Goal: Contribute content: Contribute content

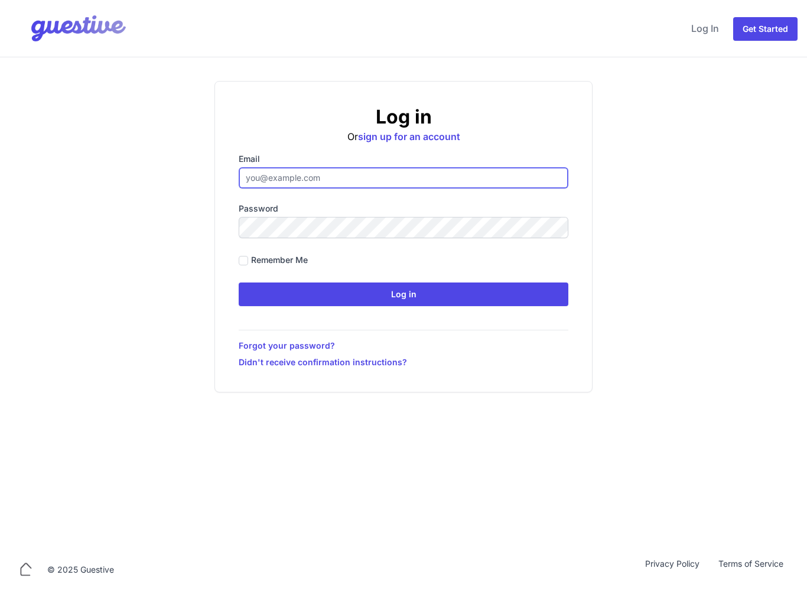
type input "[EMAIL_ADDRESS][DOMAIN_NAME]"
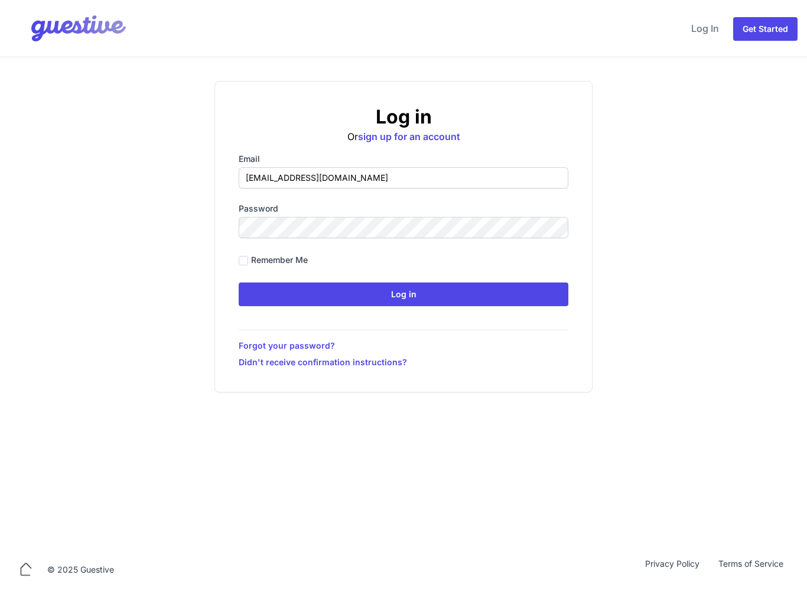
click at [404, 294] on input "Log in" at bounding box center [404, 294] width 330 height 24
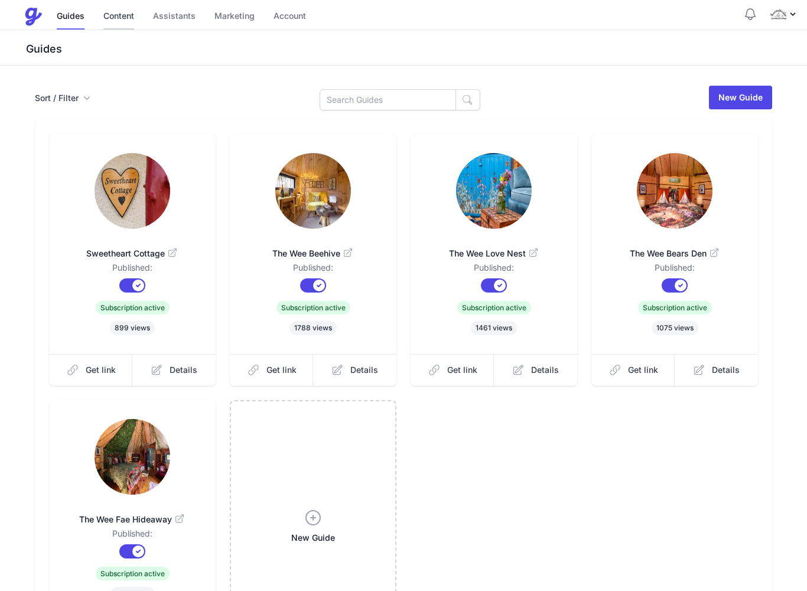
click at [116, 12] on link "Content" at bounding box center [118, 16] width 31 height 25
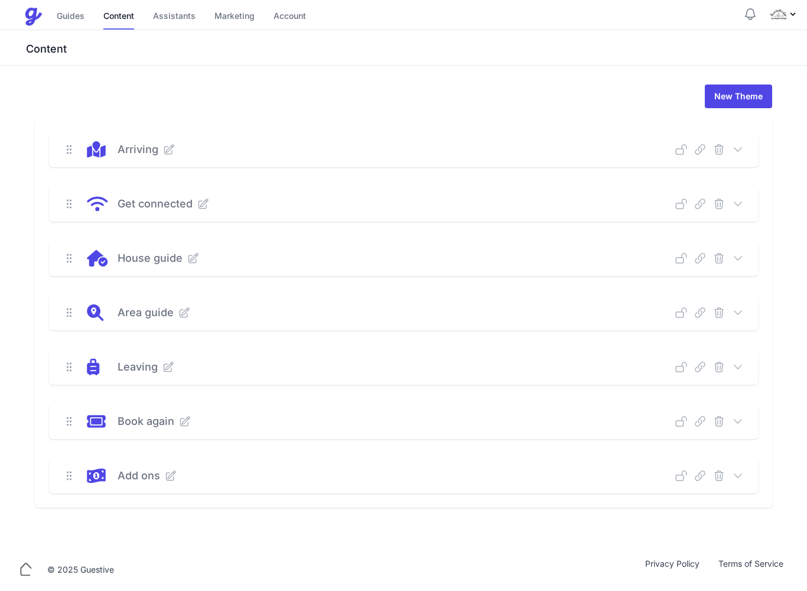
click at [740, 366] on icon at bounding box center [738, 367] width 8 height 4
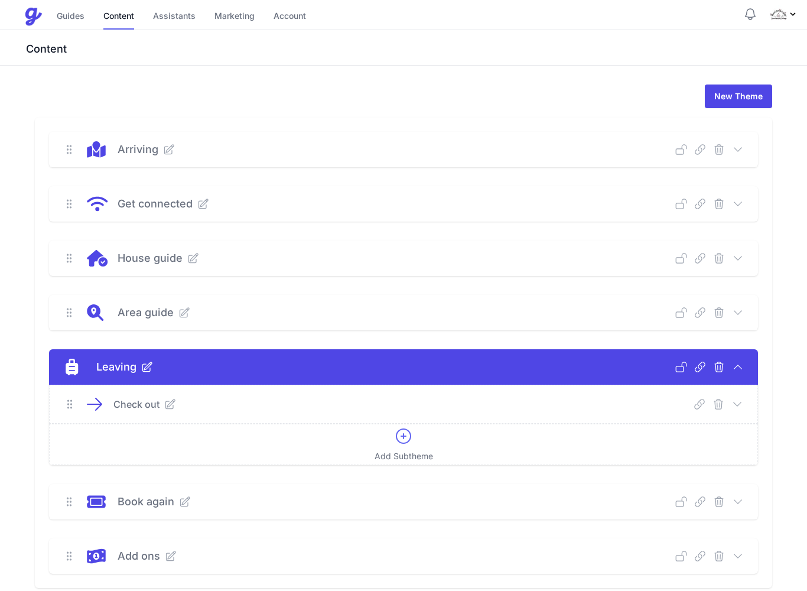
click at [138, 405] on p "Check out" at bounding box center [136, 404] width 46 height 14
click at [167, 402] on icon at bounding box center [170, 404] width 12 height 12
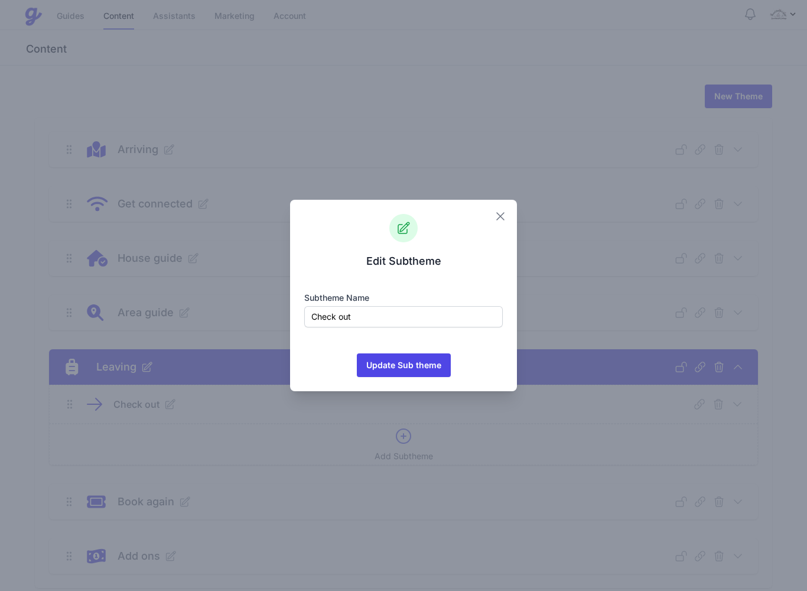
click at [502, 215] on icon "button" at bounding box center [500, 216] width 7 height 7
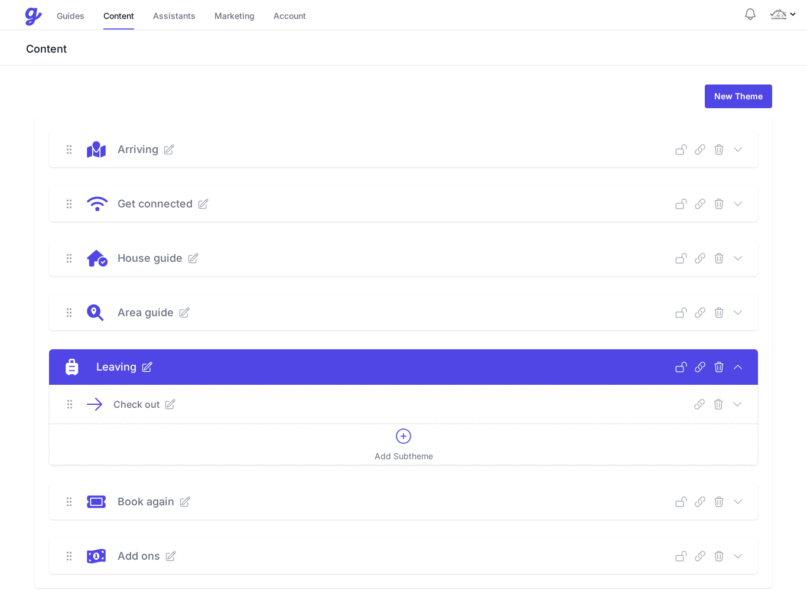
click at [739, 405] on icon at bounding box center [738, 404] width 8 height 4
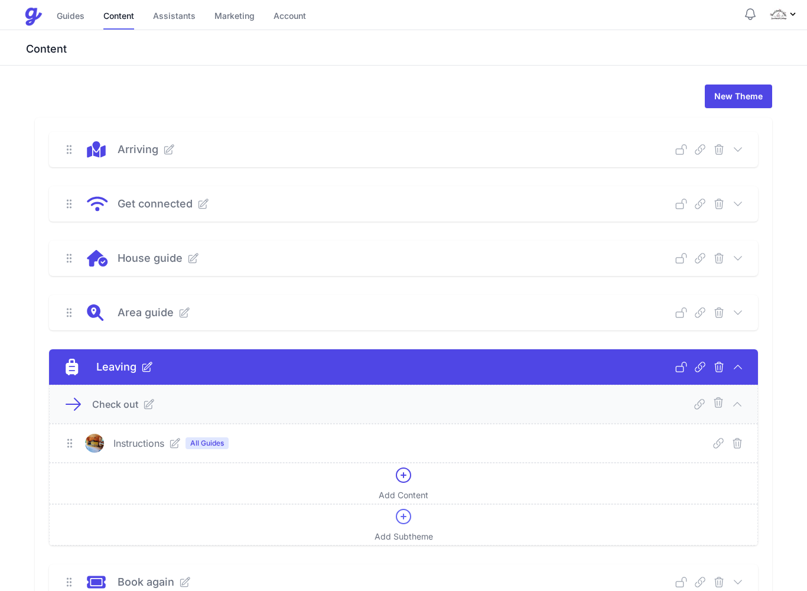
click at [165, 444] on link at bounding box center [172, 443] width 17 height 12
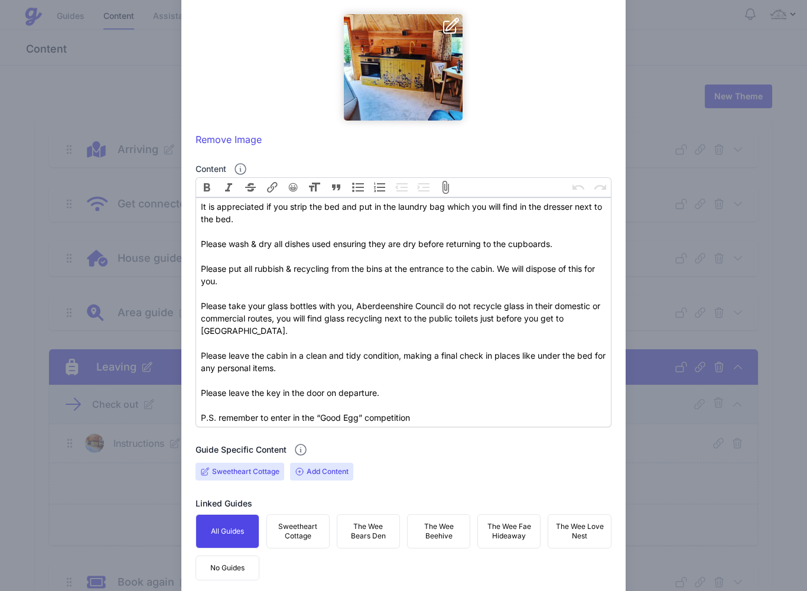
scroll to position [177, 0]
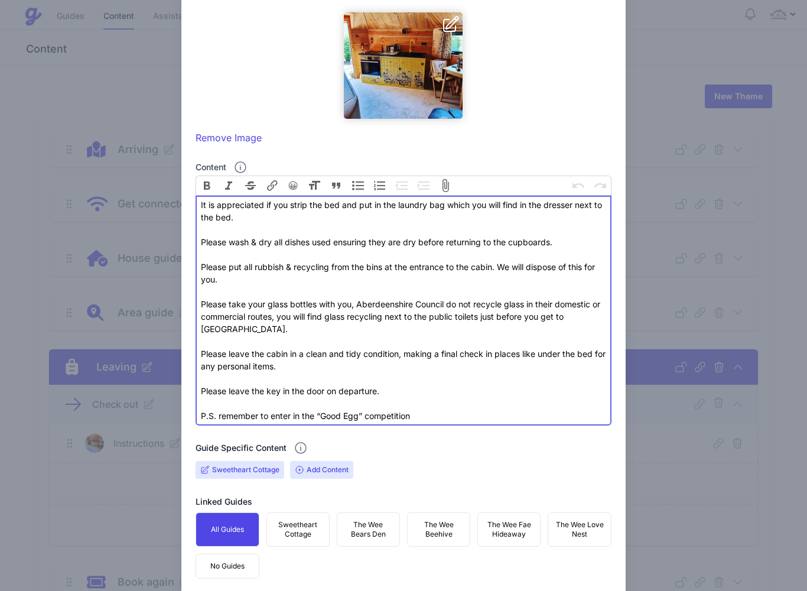
click at [201, 203] on div "It is appreciated if you strip the bed and put in the laundry bag which you wil…" at bounding box center [404, 217] width 406 height 37
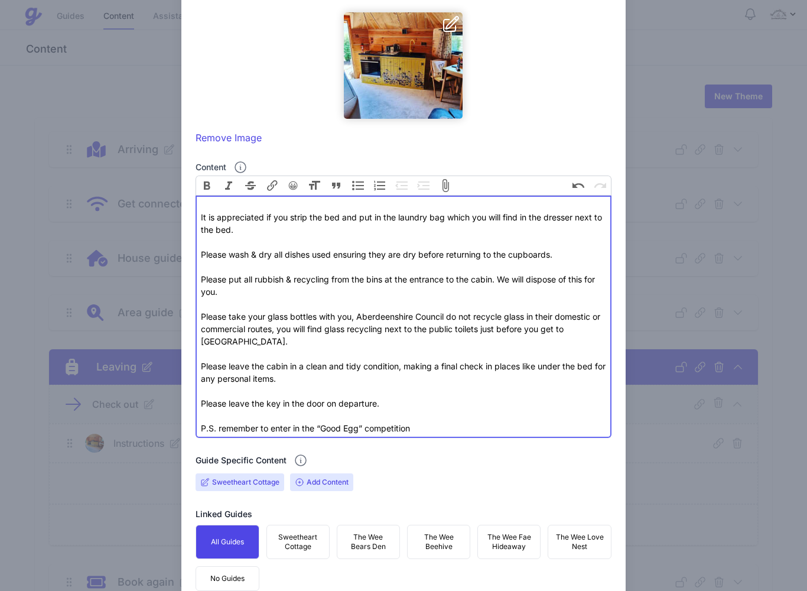
click at [204, 204] on div "It is appreciated if you strip the bed and put in the laundry bag which you wil…" at bounding box center [404, 224] width 406 height 50
type trix-editor "<div>Check out is 11am<br><br>It is appreciated if you strip the bed and put in…"
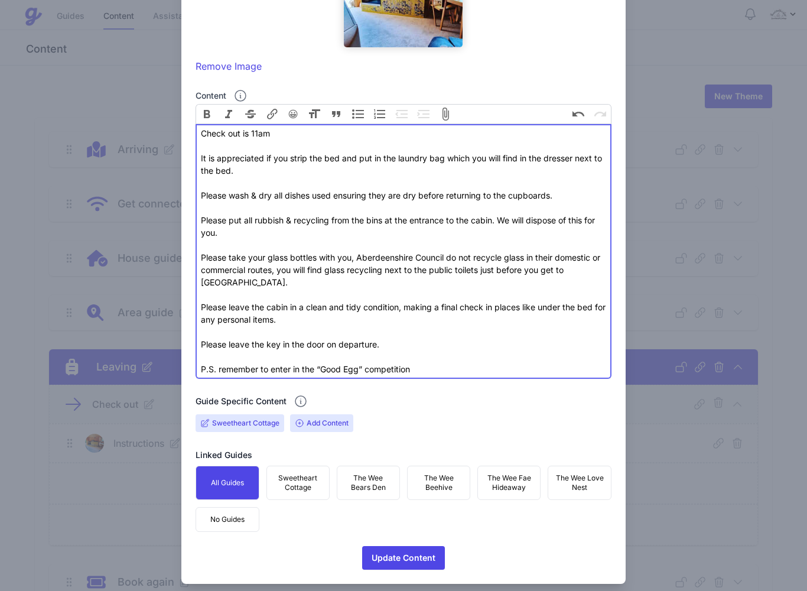
scroll to position [248, 0]
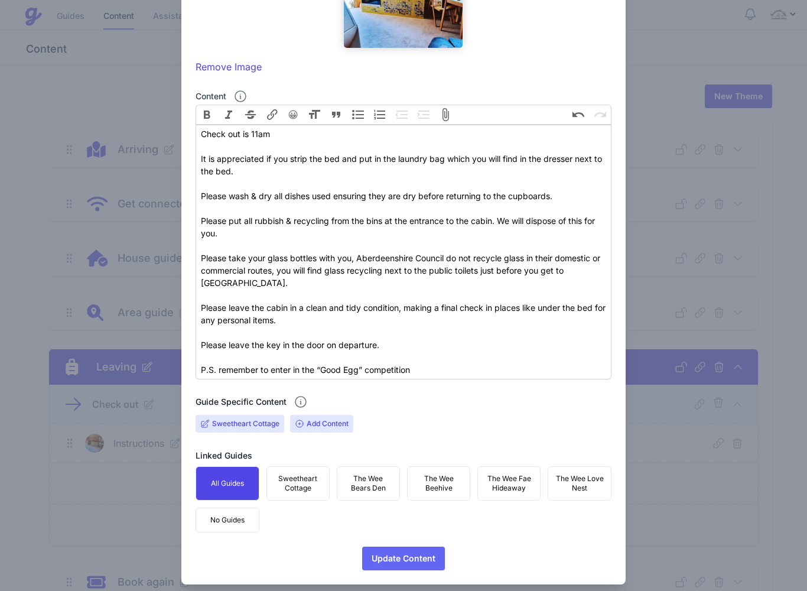
click at [404, 547] on span "Update Content" at bounding box center [404, 559] width 64 height 24
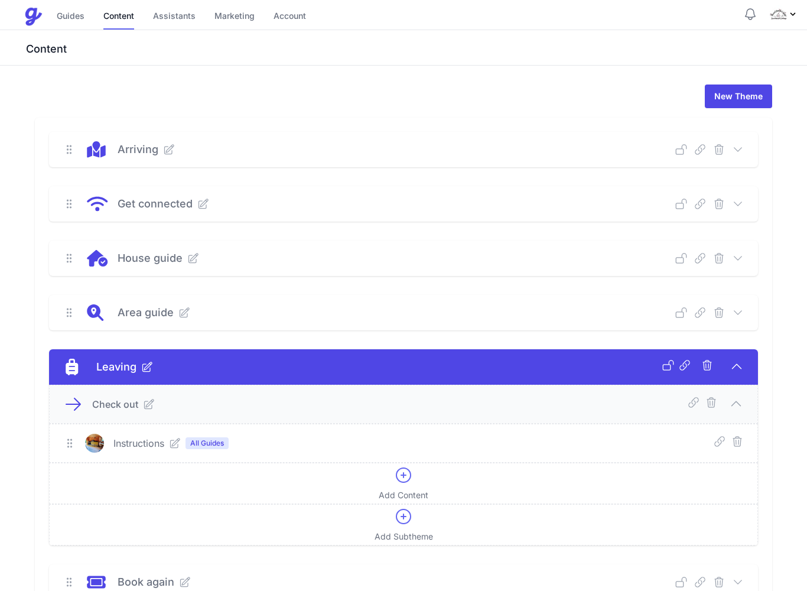
click at [743, 399] on icon at bounding box center [736, 403] width 14 height 14
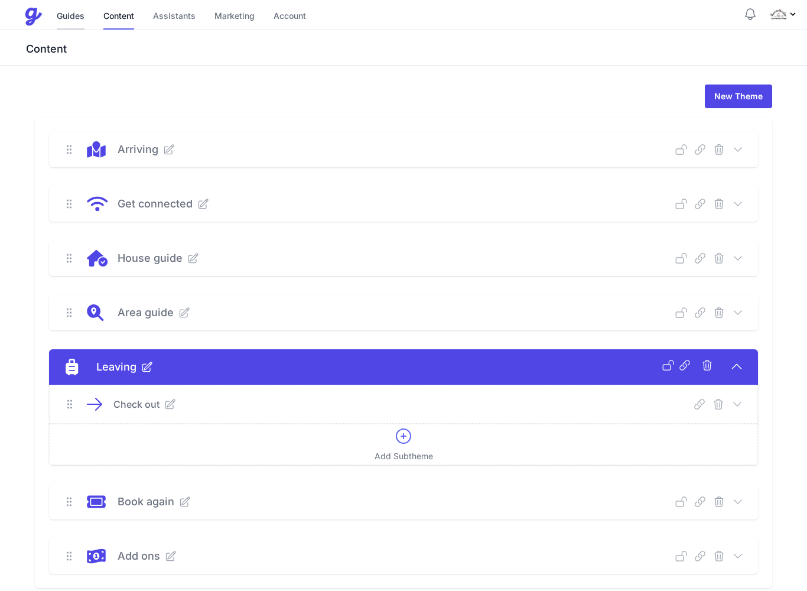
click at [67, 15] on link "Guides" at bounding box center [71, 16] width 28 height 25
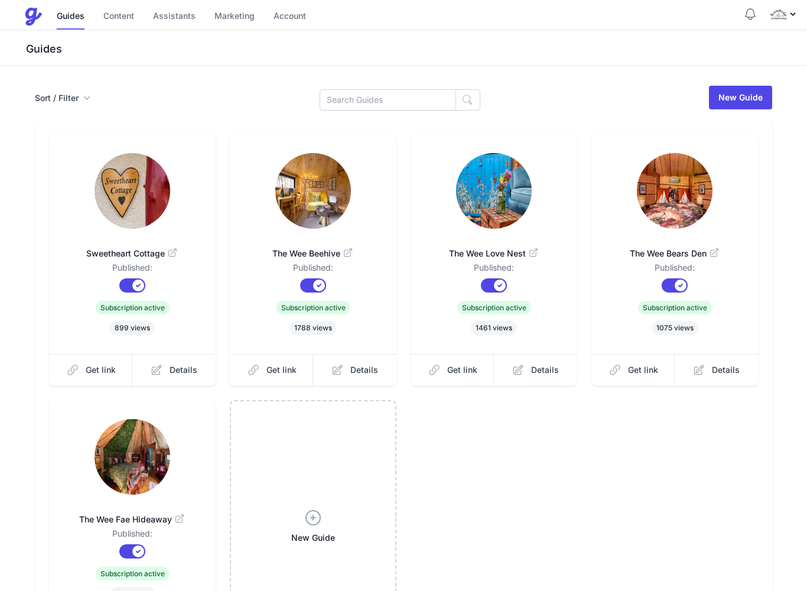
click at [89, 227] on link at bounding box center [132, 192] width 129 height 78
click at [122, 15] on link "Content" at bounding box center [118, 16] width 31 height 25
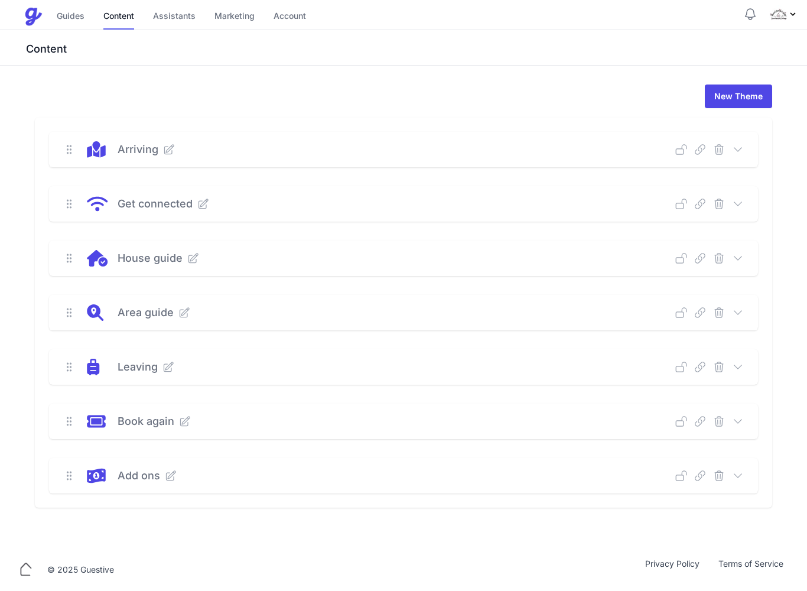
click at [743, 368] on icon at bounding box center [738, 367] width 12 height 12
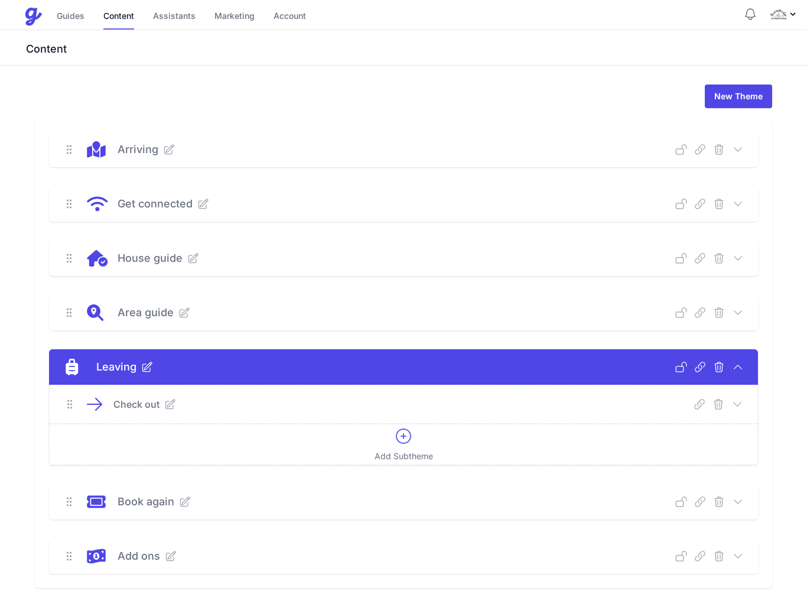
click at [741, 404] on icon at bounding box center [738, 404] width 12 height 12
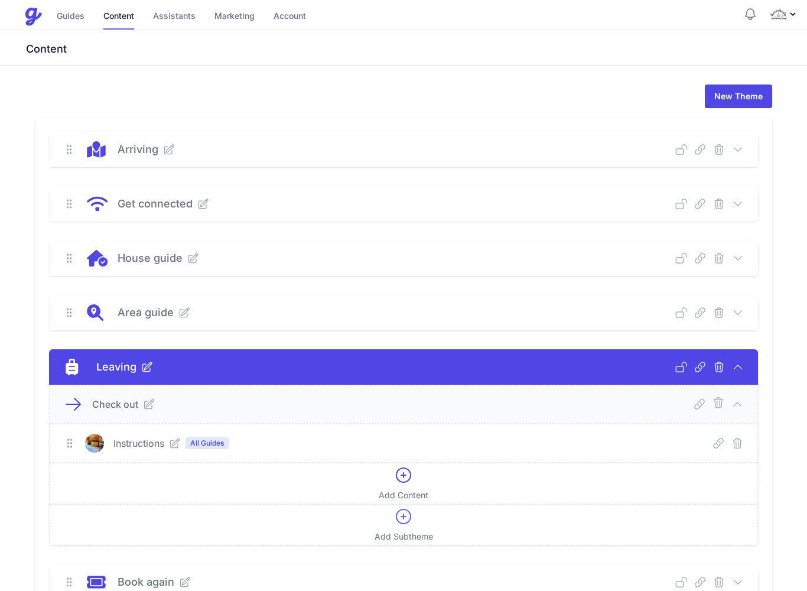
click at [143, 443] on p "Instructions" at bounding box center [138, 443] width 51 height 14
click at [175, 440] on icon at bounding box center [175, 442] width 9 height 9
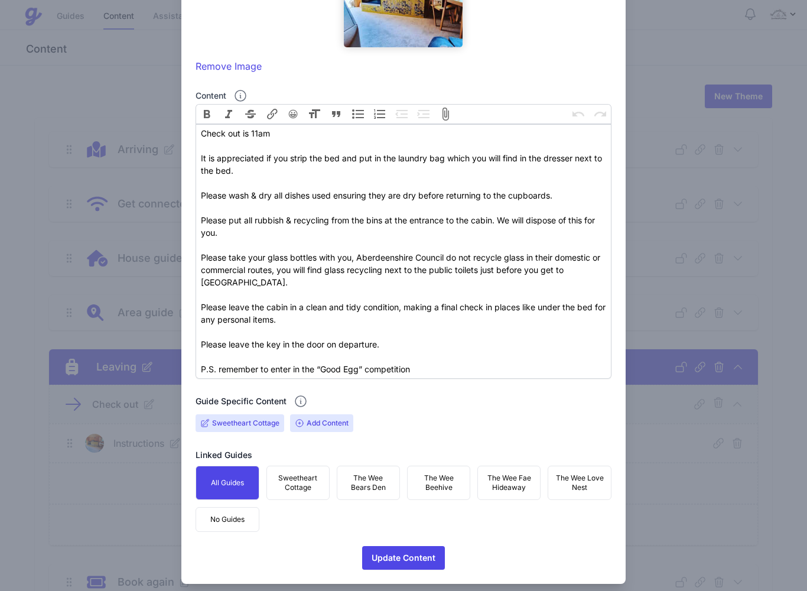
scroll to position [248, 0]
click at [412, 547] on span "Update Content" at bounding box center [404, 559] width 64 height 24
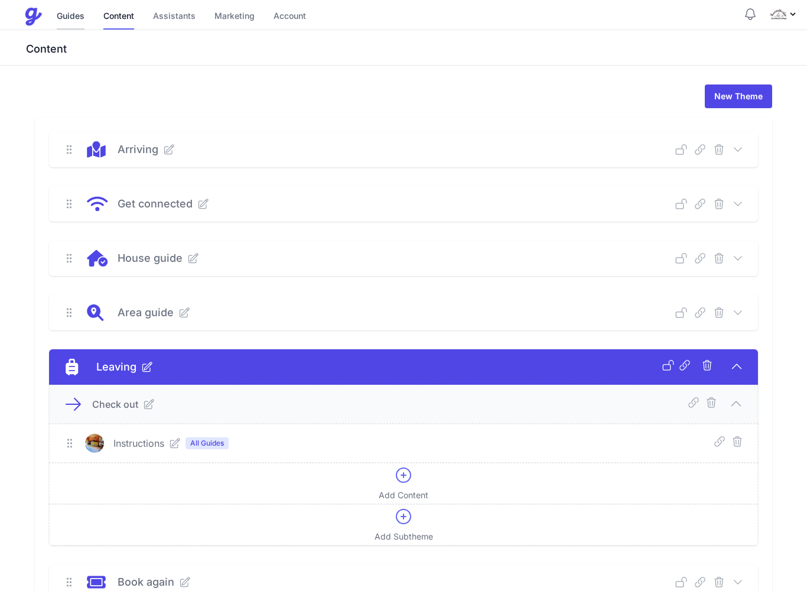
click at [69, 11] on link "Guides" at bounding box center [71, 16] width 28 height 25
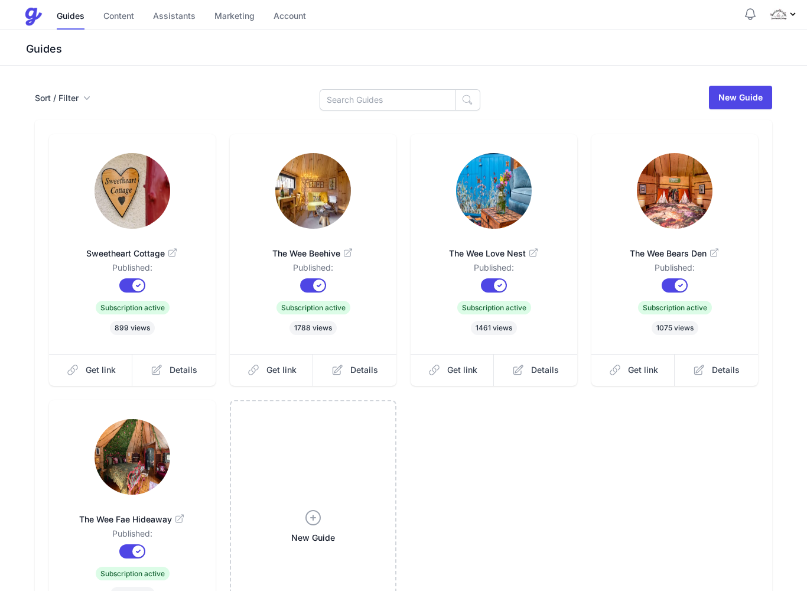
click at [264, 230] on link at bounding box center [313, 192] width 129 height 78
click at [78, 255] on span "Sweetheart Cottage" at bounding box center [132, 254] width 129 height 12
click at [118, 16] on link "Content" at bounding box center [118, 16] width 31 height 25
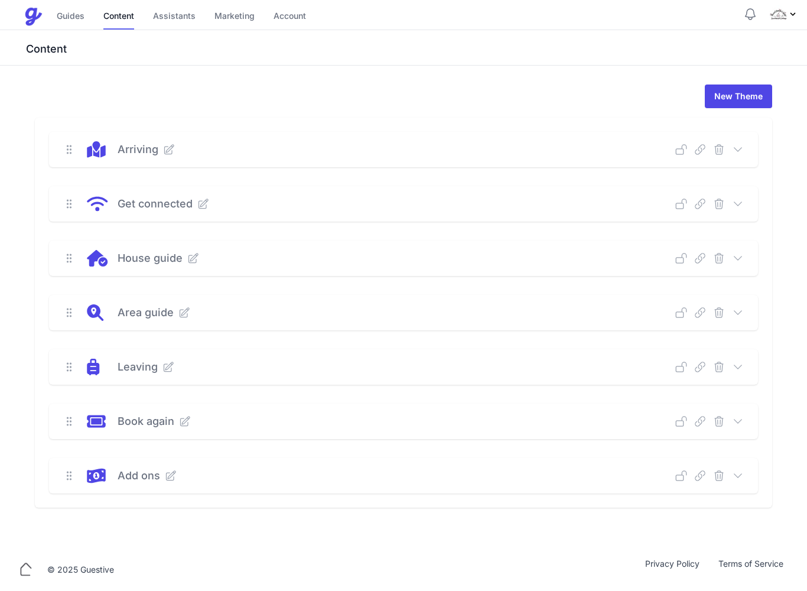
click at [746, 364] on div "Leaving Deep Link Select a guide and copy the deep link to send to guests. Sele…" at bounding box center [403, 366] width 709 height 35
click at [742, 366] on icon at bounding box center [738, 367] width 12 height 12
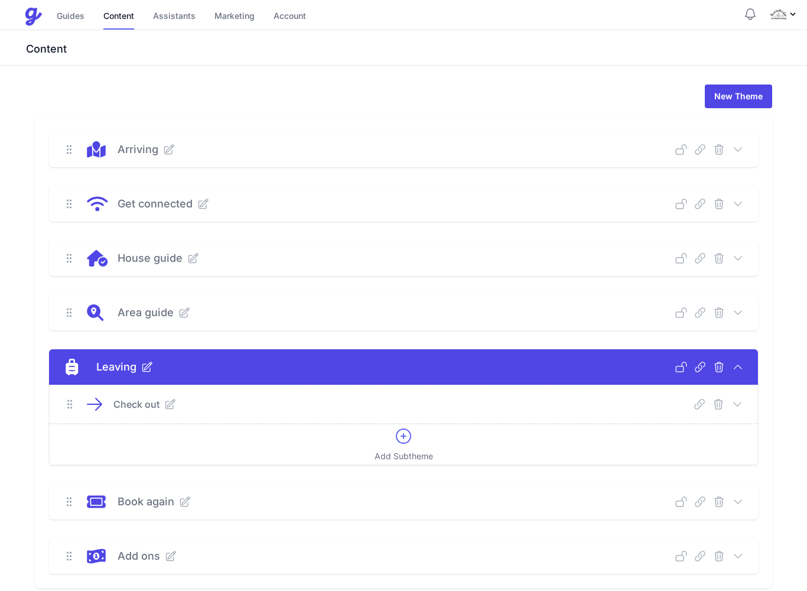
click at [741, 399] on icon at bounding box center [738, 404] width 12 height 12
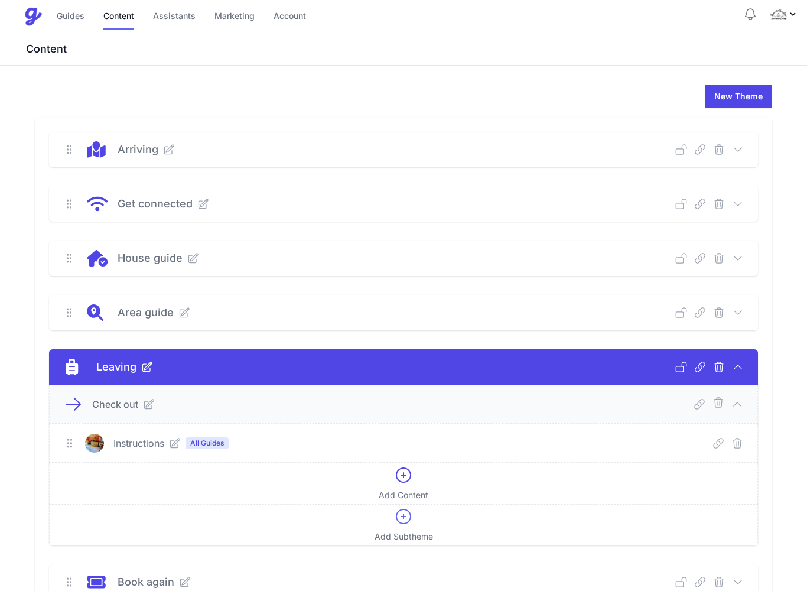
click at [171, 439] on icon at bounding box center [175, 443] width 12 height 12
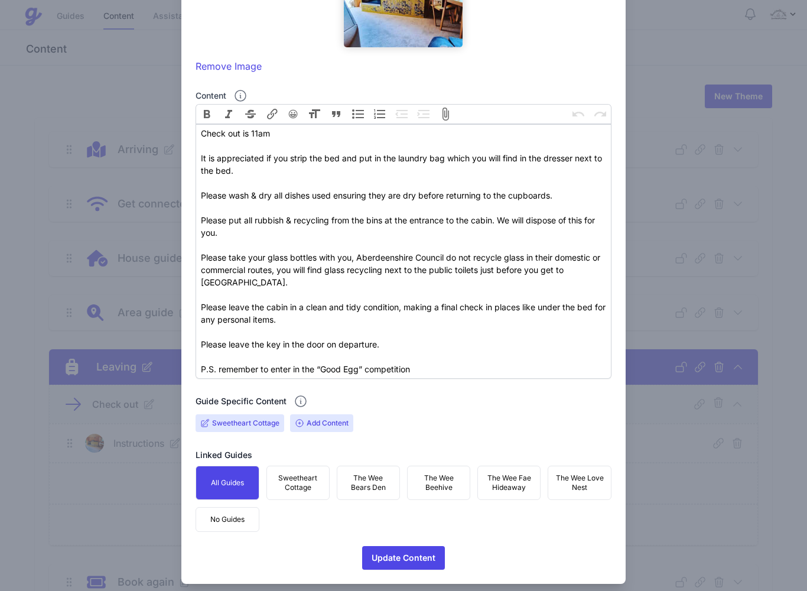
scroll to position [248, 0]
click at [303, 474] on span "Sweetheart Cottage" at bounding box center [298, 483] width 48 height 19
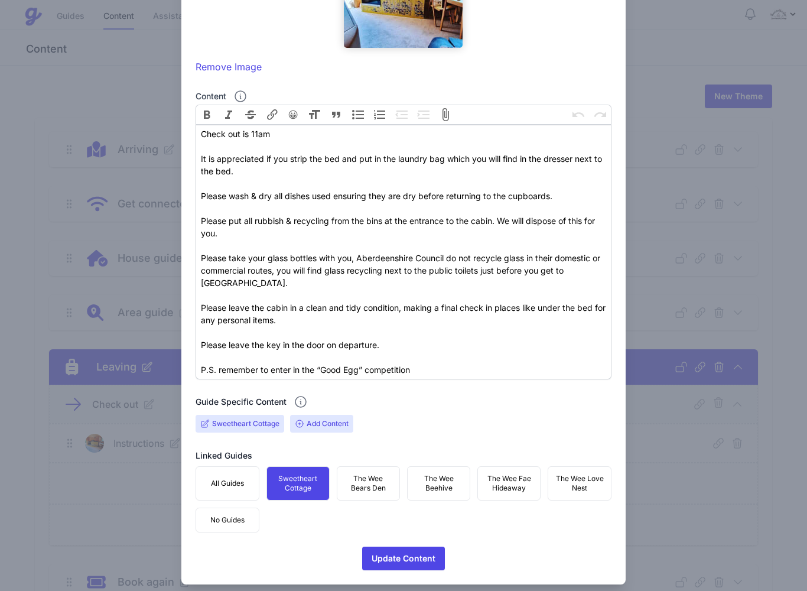
click at [230, 479] on span "All Guides" at bounding box center [227, 483] width 33 height 9
click at [238, 419] on input "Sweetheart Cottage" at bounding box center [245, 423] width 67 height 9
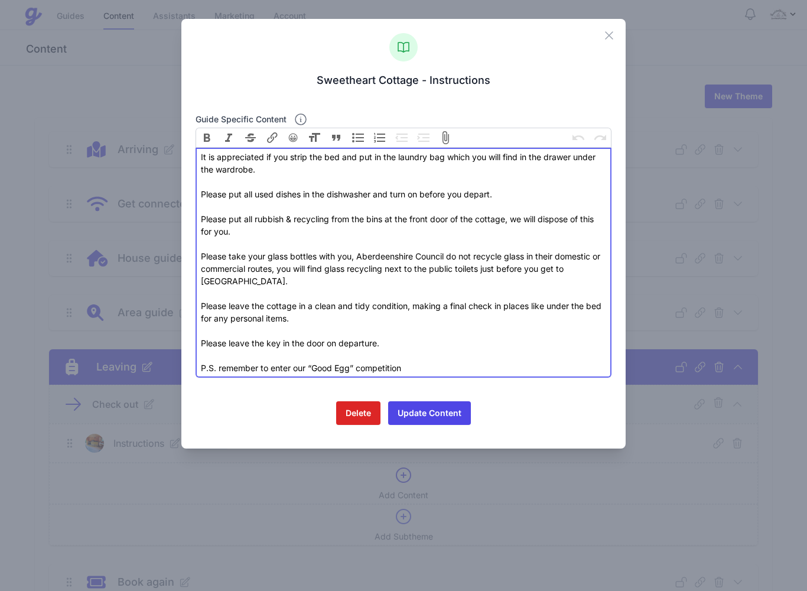
click at [202, 155] on div "It is appreciated if you strip the bed and put in the laundry bag which you wil…" at bounding box center [404, 169] width 406 height 37
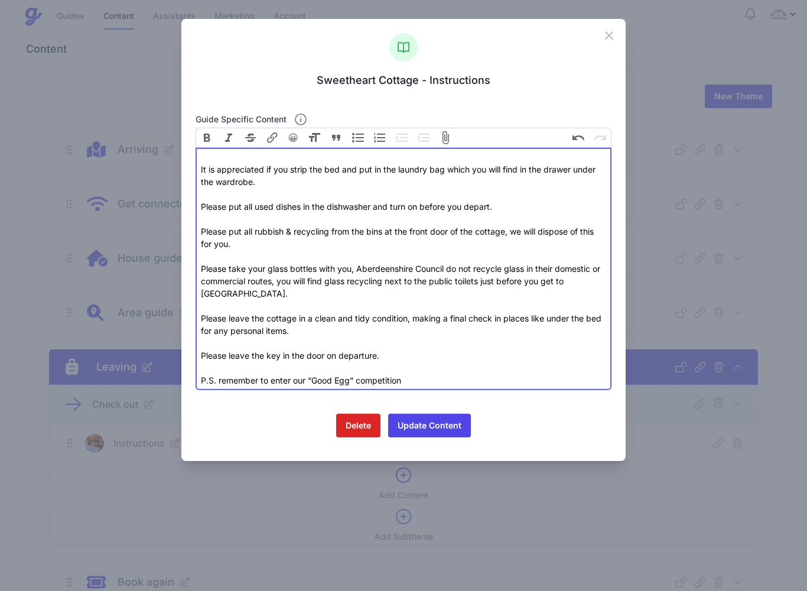
click at [204, 152] on div "It is appreciated if you strip the bed and put in the laundry bag which you wil…" at bounding box center [404, 176] width 406 height 50
type trix-editor "<div>Check out is 11am<br><br>It is appreciated if you strip the bed and put in…"
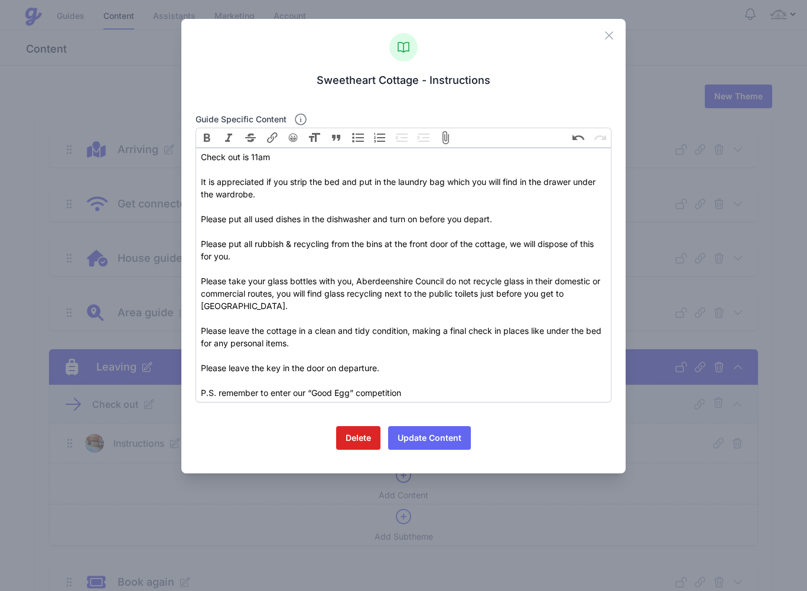
click at [438, 426] on button "Update Content" at bounding box center [429, 438] width 83 height 24
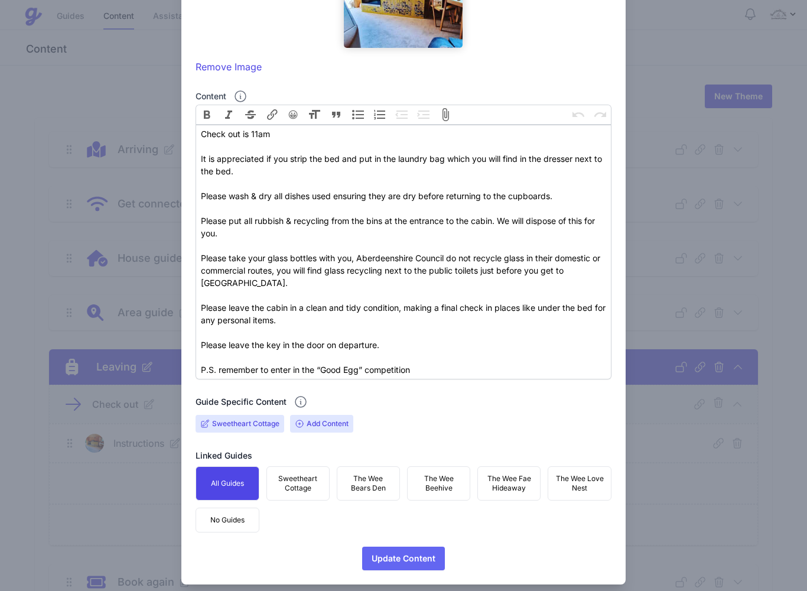
click at [408, 547] on span "Update Content" at bounding box center [404, 559] width 64 height 24
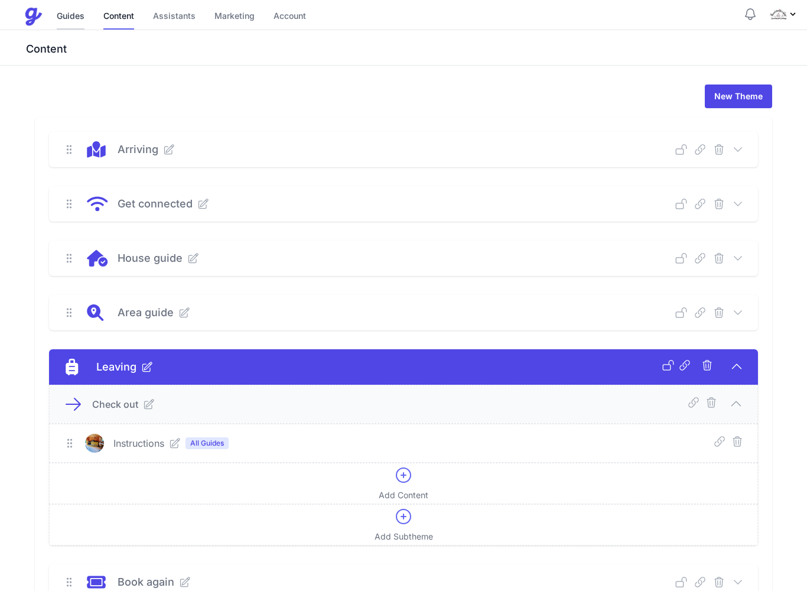
click at [65, 14] on link "Guides" at bounding box center [71, 16] width 28 height 25
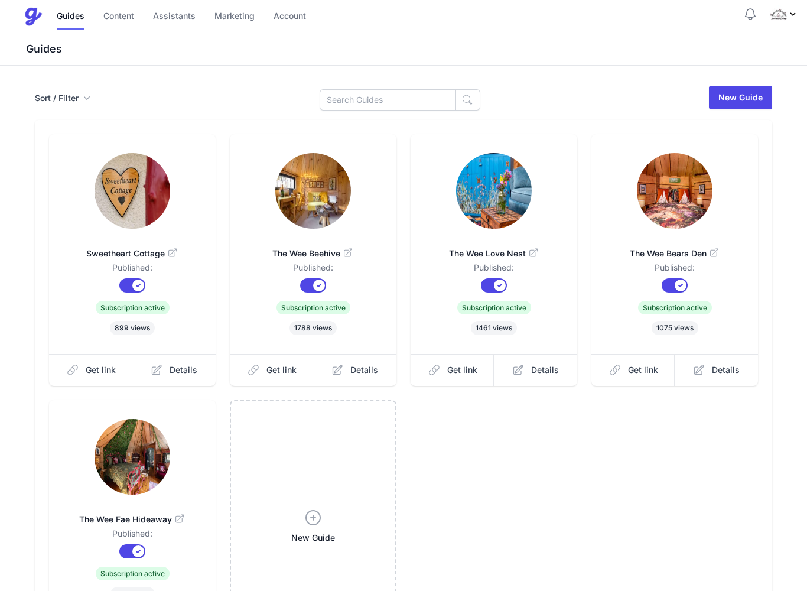
click at [70, 229] on link at bounding box center [132, 192] width 129 height 78
click at [784, 12] on img "Profile Menu" at bounding box center [778, 14] width 19 height 19
click at [712, 86] on button "Sign Out" at bounding box center [738, 86] width 117 height 23
